Goal: Task Accomplishment & Management: Use online tool/utility

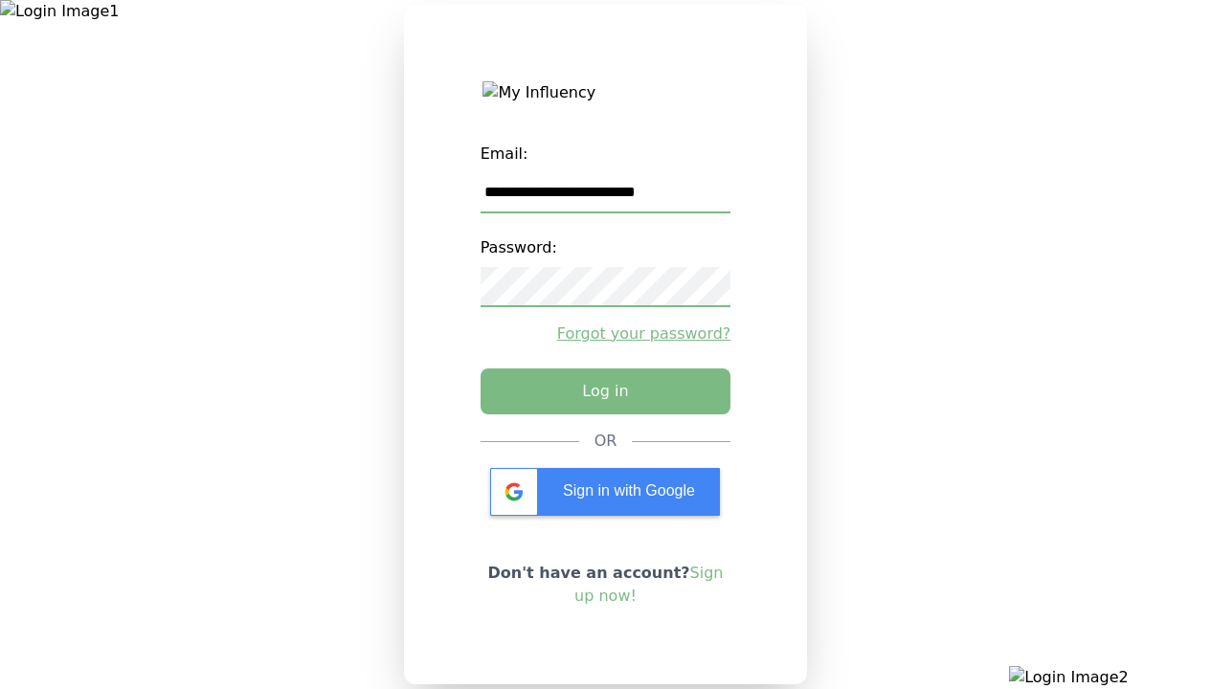
type input "**********"
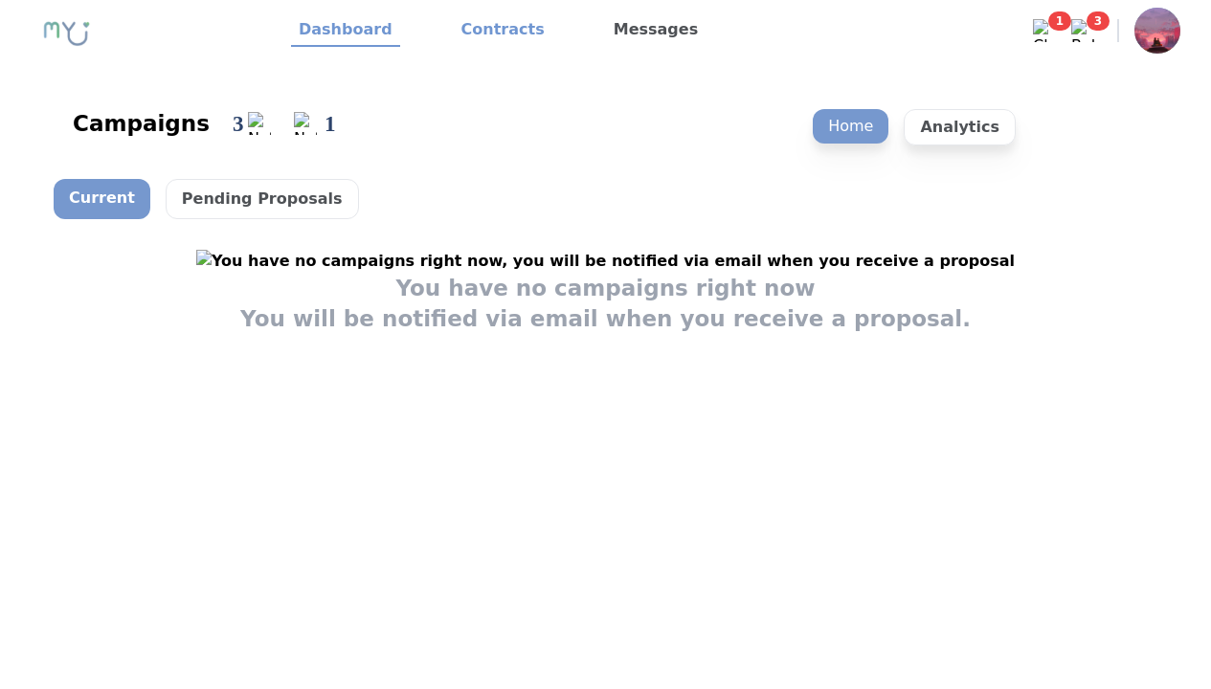
click at [491, 31] on link "Contracts" at bounding box center [503, 30] width 99 height 33
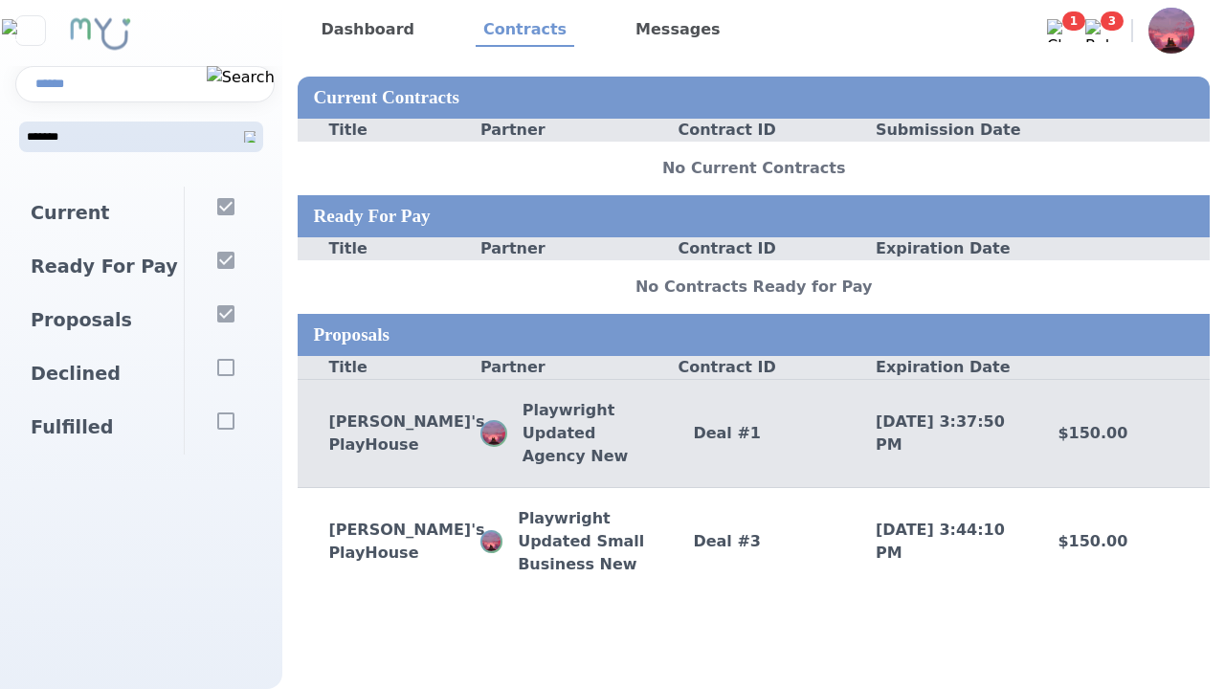
click at [753, 433] on div "Deal # 1" at bounding box center [753, 433] width 183 height 23
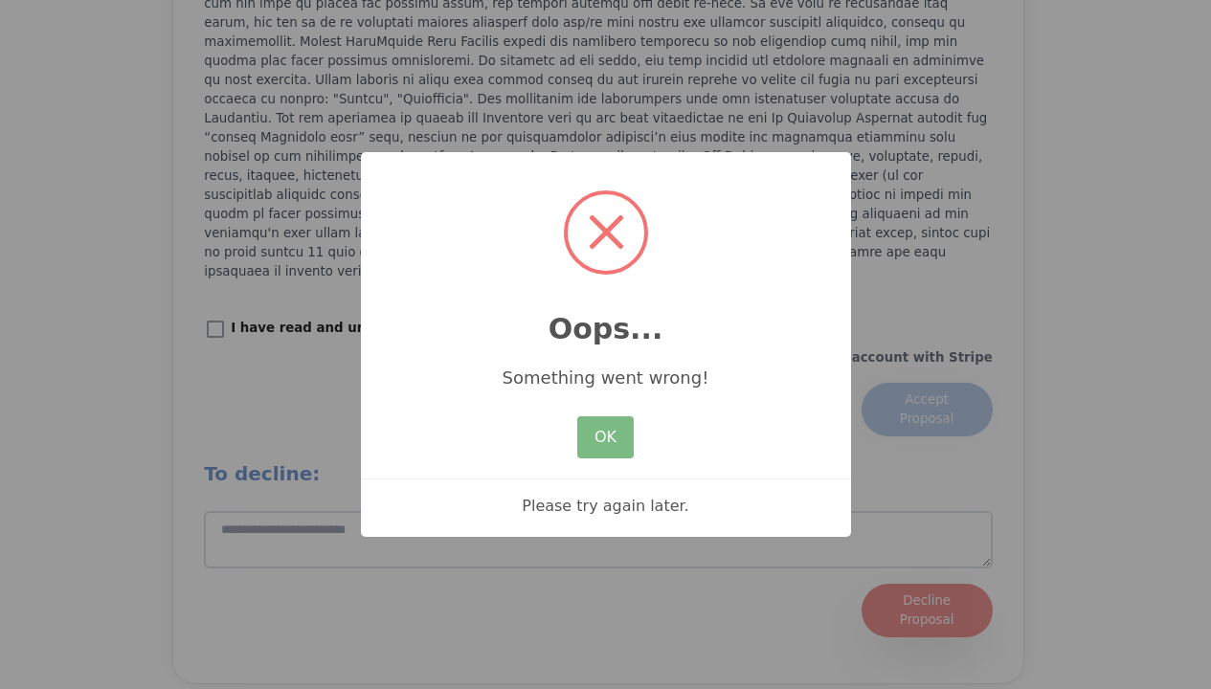
scroll to position [2690, 0]
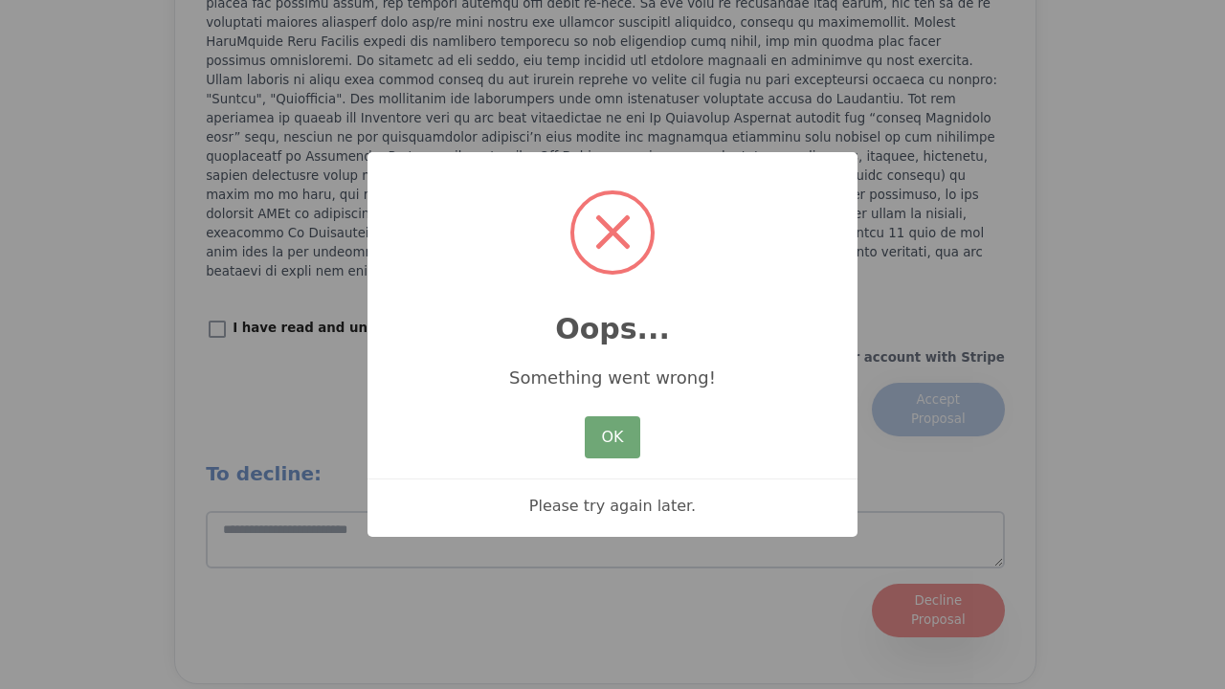
click at [629, 438] on button "OK" at bounding box center [613, 437] width 56 height 42
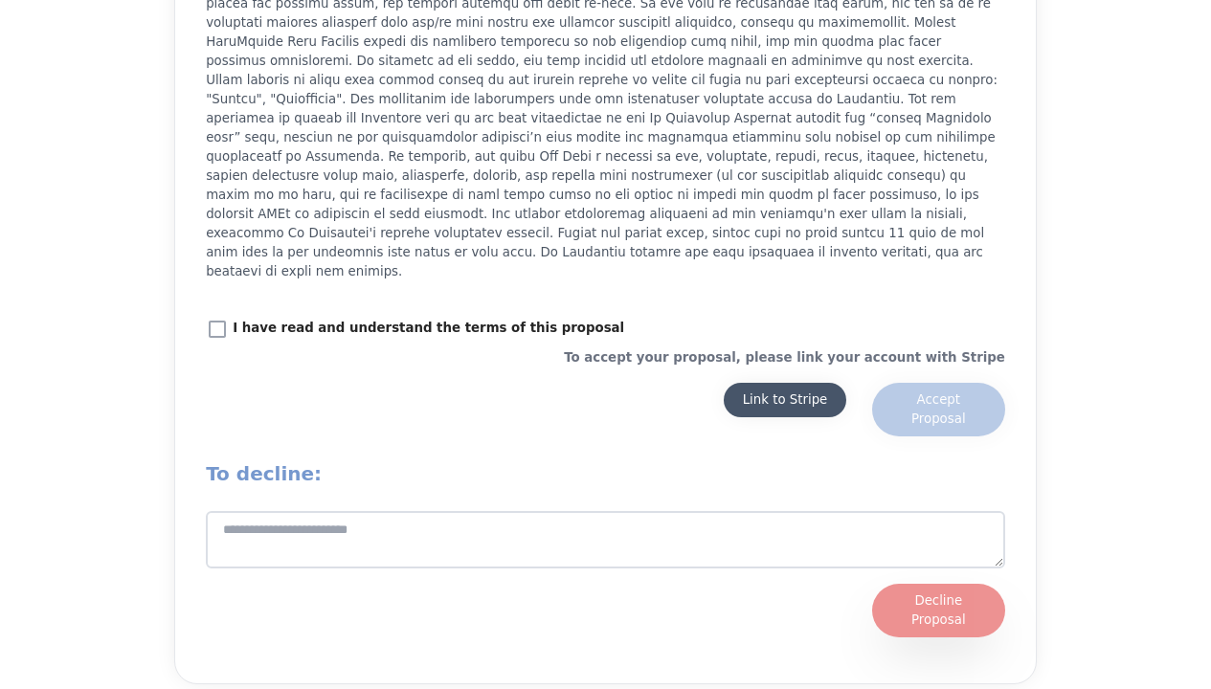
click at [763, 391] on div "Link to Stripe" at bounding box center [785, 400] width 85 height 19
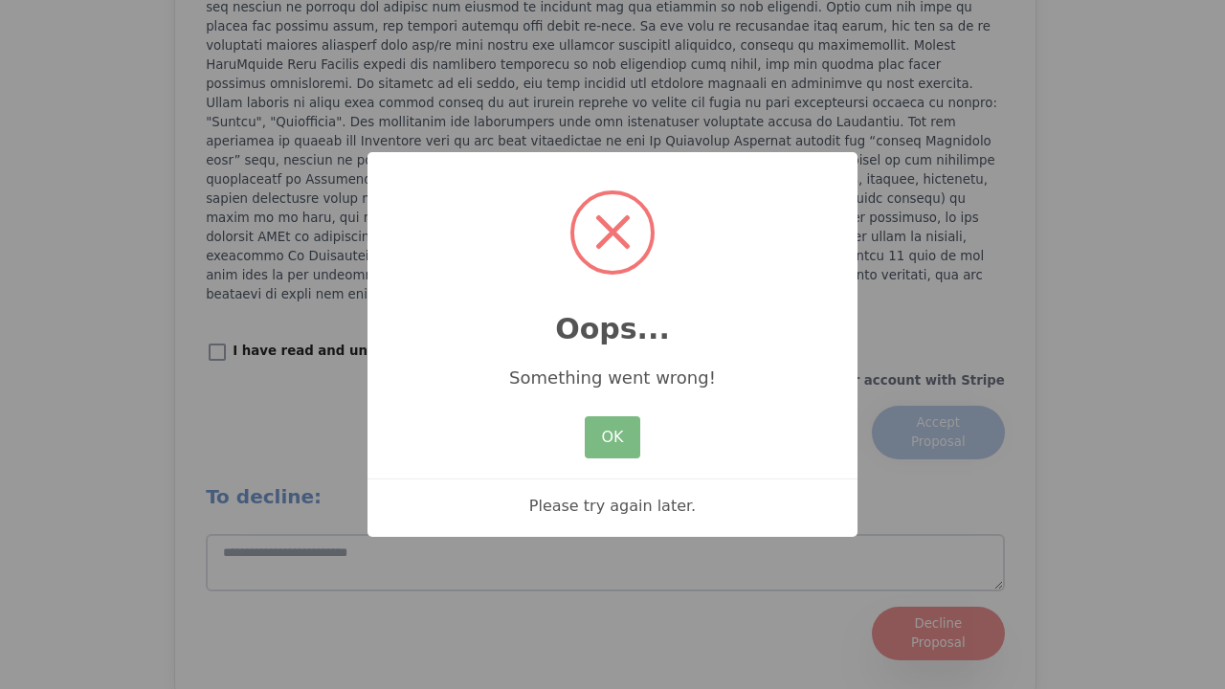
click at [1186, 240] on div "× Oops... Something went wrong! OK No Cancel Please try again later." at bounding box center [612, 344] width 1225 height 689
